Goal: Task Accomplishment & Management: Complete application form

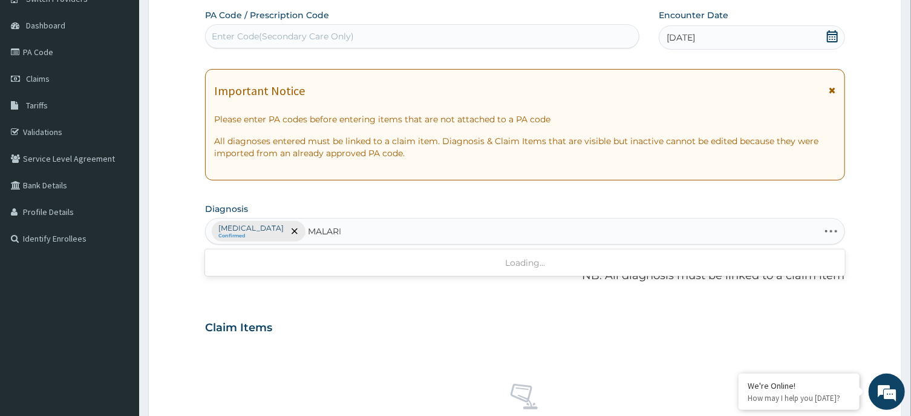
type input "[MEDICAL_DATA]"
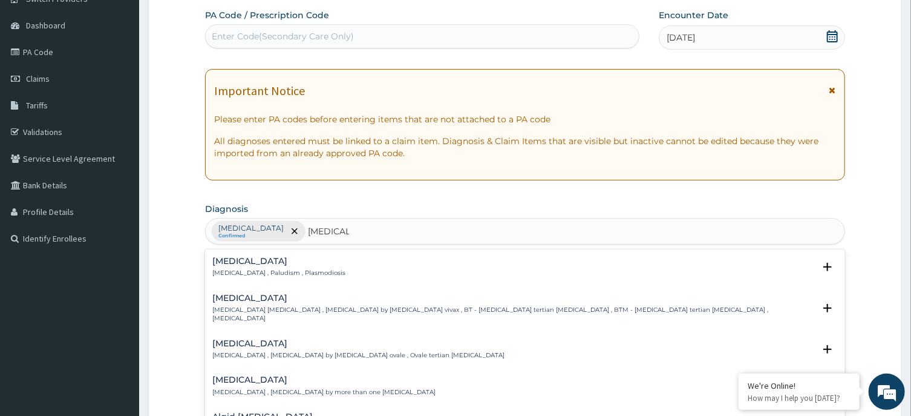
click at [238, 260] on h4 "[MEDICAL_DATA]" at bounding box center [278, 261] width 133 height 9
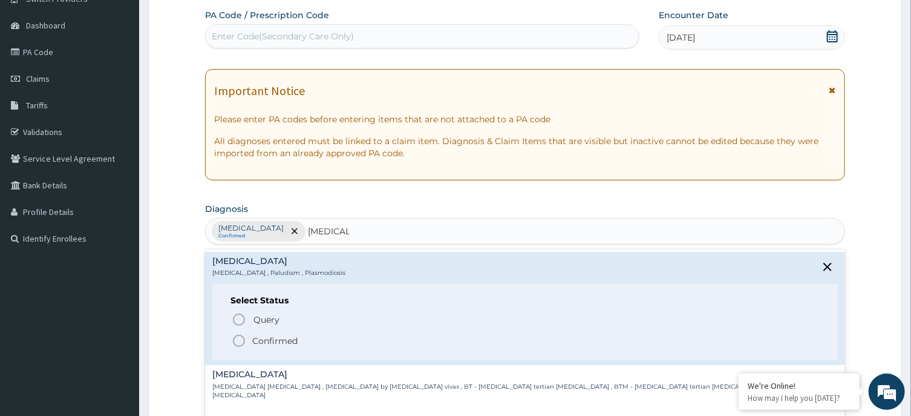
click at [238, 339] on icon "status option filled" at bounding box center [239, 340] width 15 height 15
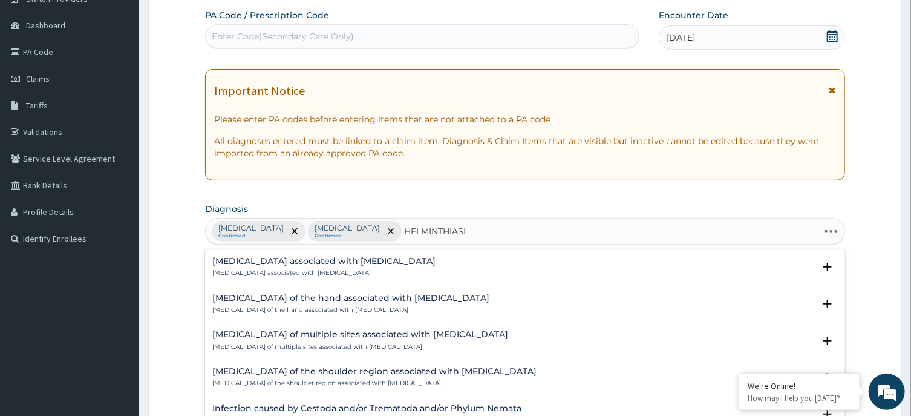
type input "[MEDICAL_DATA]"
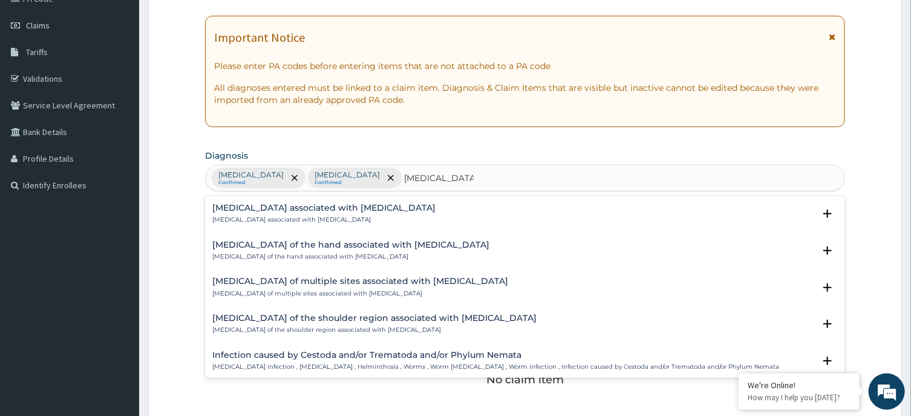
scroll to position [171, 0]
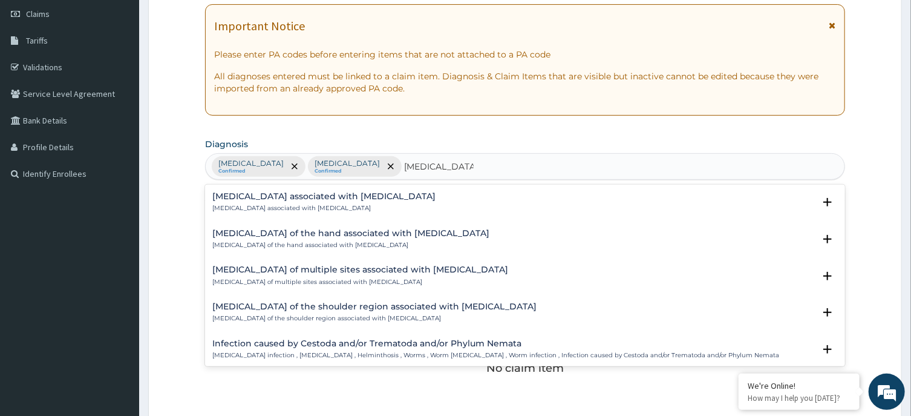
click at [710, 350] on div "Infection caused by Cestoda and/or Trematoda and/or Phylum Nemata [MEDICAL_DATA…" at bounding box center [495, 349] width 567 height 21
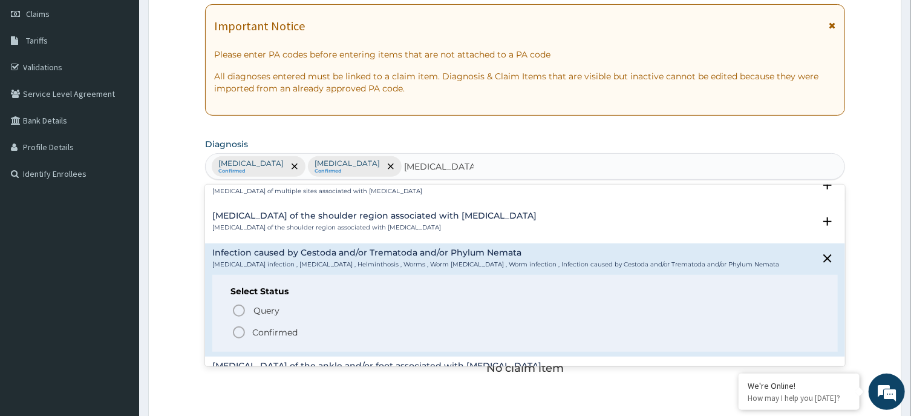
scroll to position [122, 0]
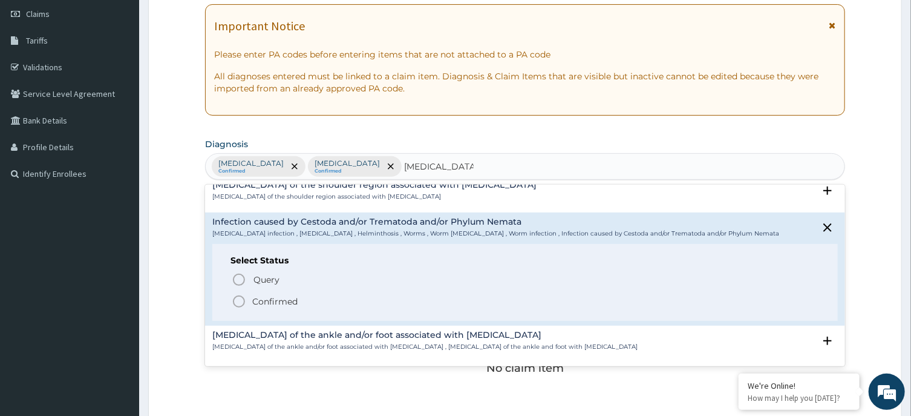
click at [247, 300] on span "Confirmed" at bounding box center [525, 301] width 587 height 15
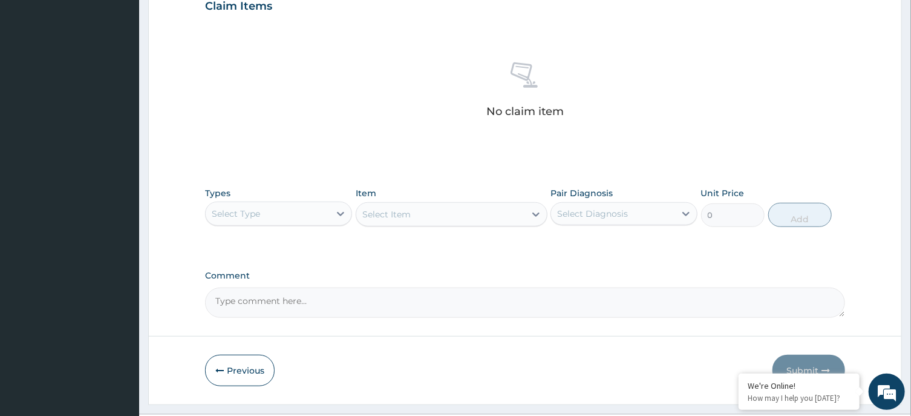
scroll to position [454, 0]
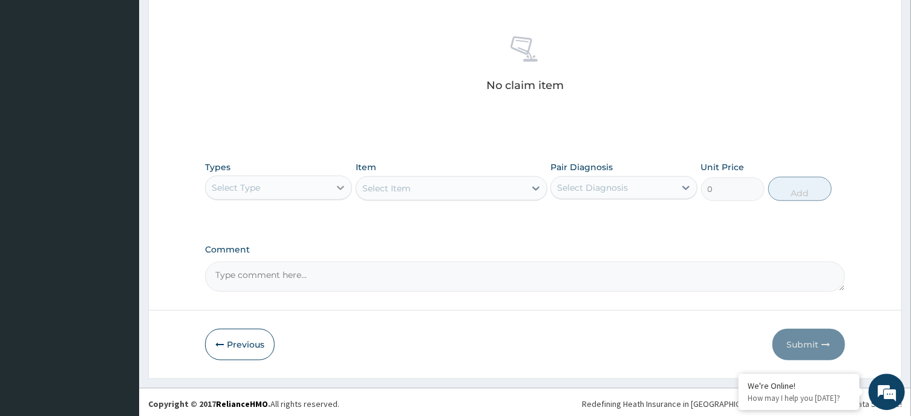
click at [342, 187] on icon at bounding box center [341, 187] width 7 height 4
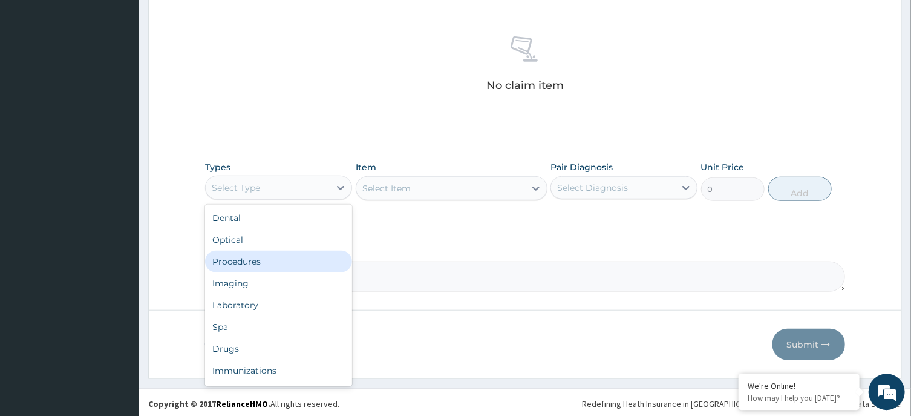
click at [257, 257] on div "Procedures" at bounding box center [278, 261] width 147 height 22
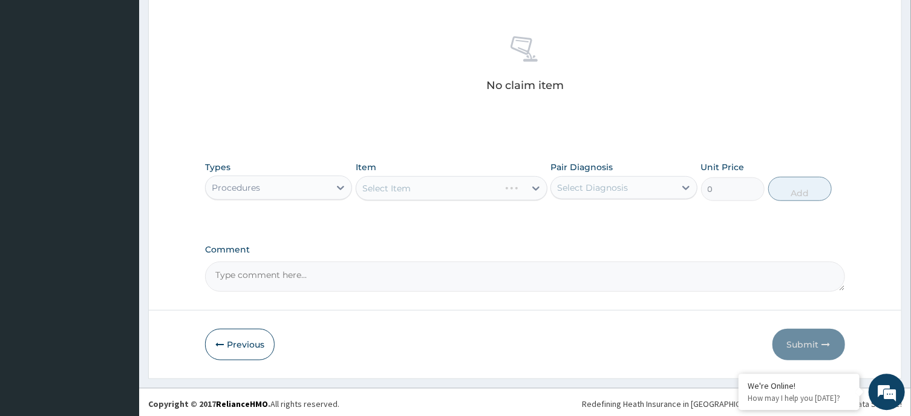
click at [459, 191] on div "Select Item" at bounding box center [452, 187] width 192 height 24
